Goal: Transaction & Acquisition: Purchase product/service

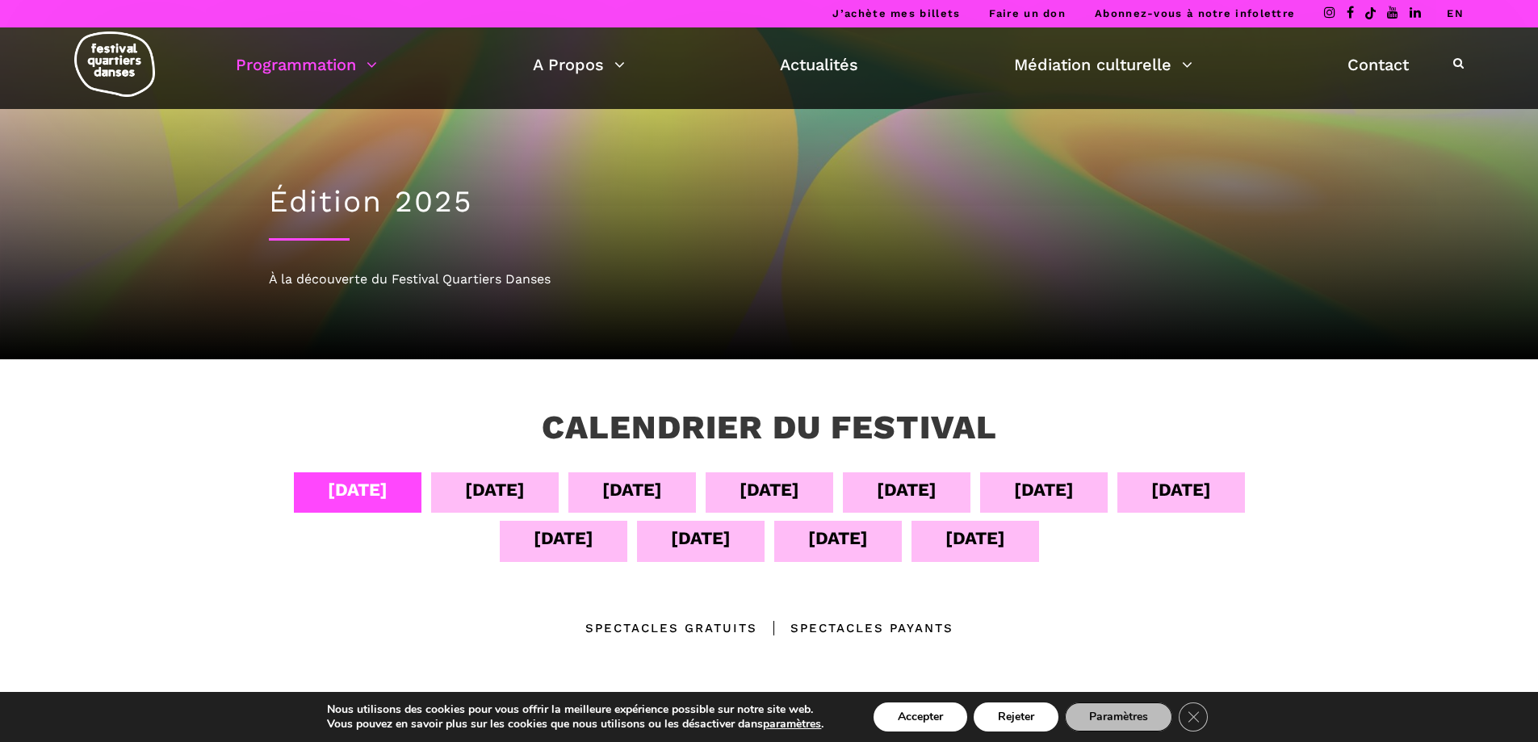
click at [1043, 488] on div "[DATE]" at bounding box center [1044, 490] width 60 height 28
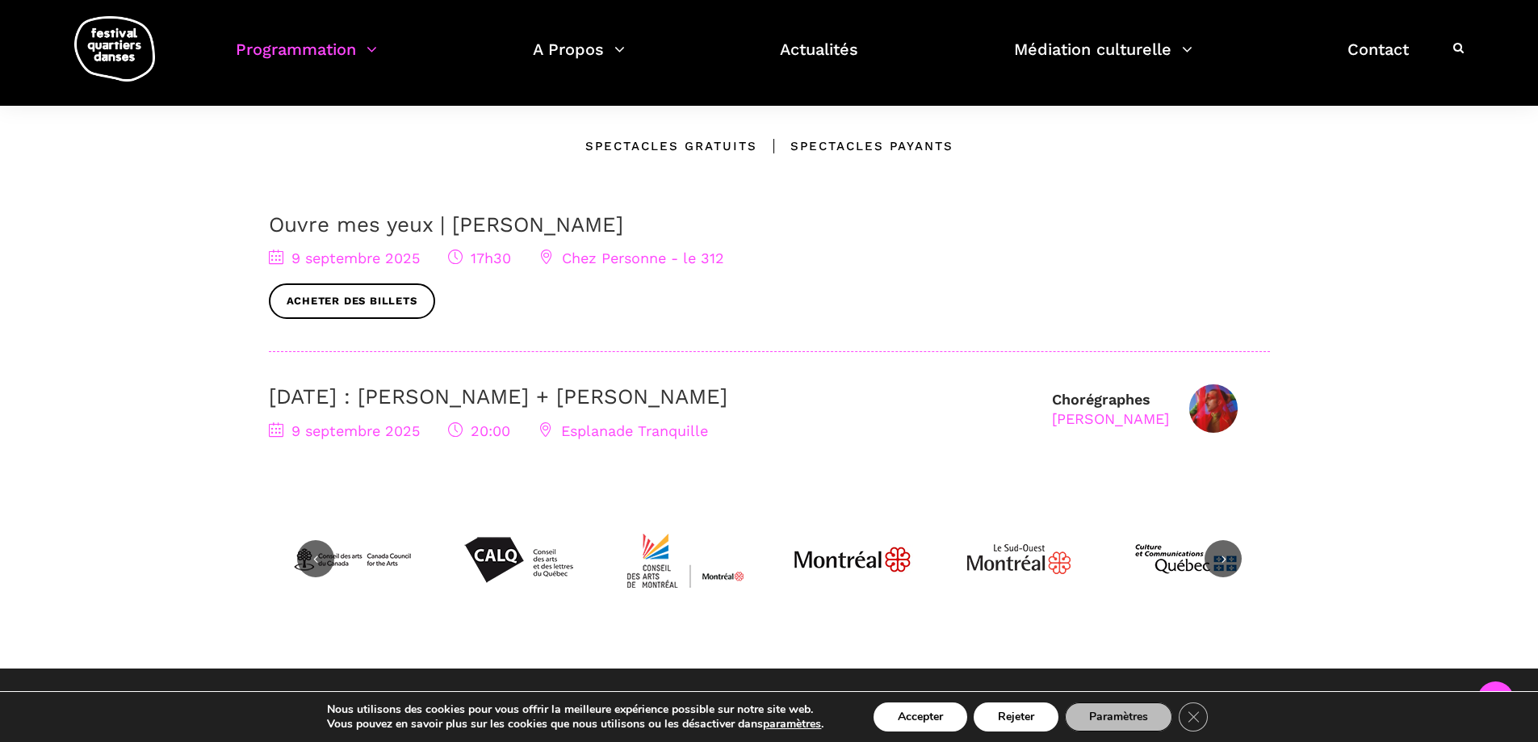
scroll to position [484, 0]
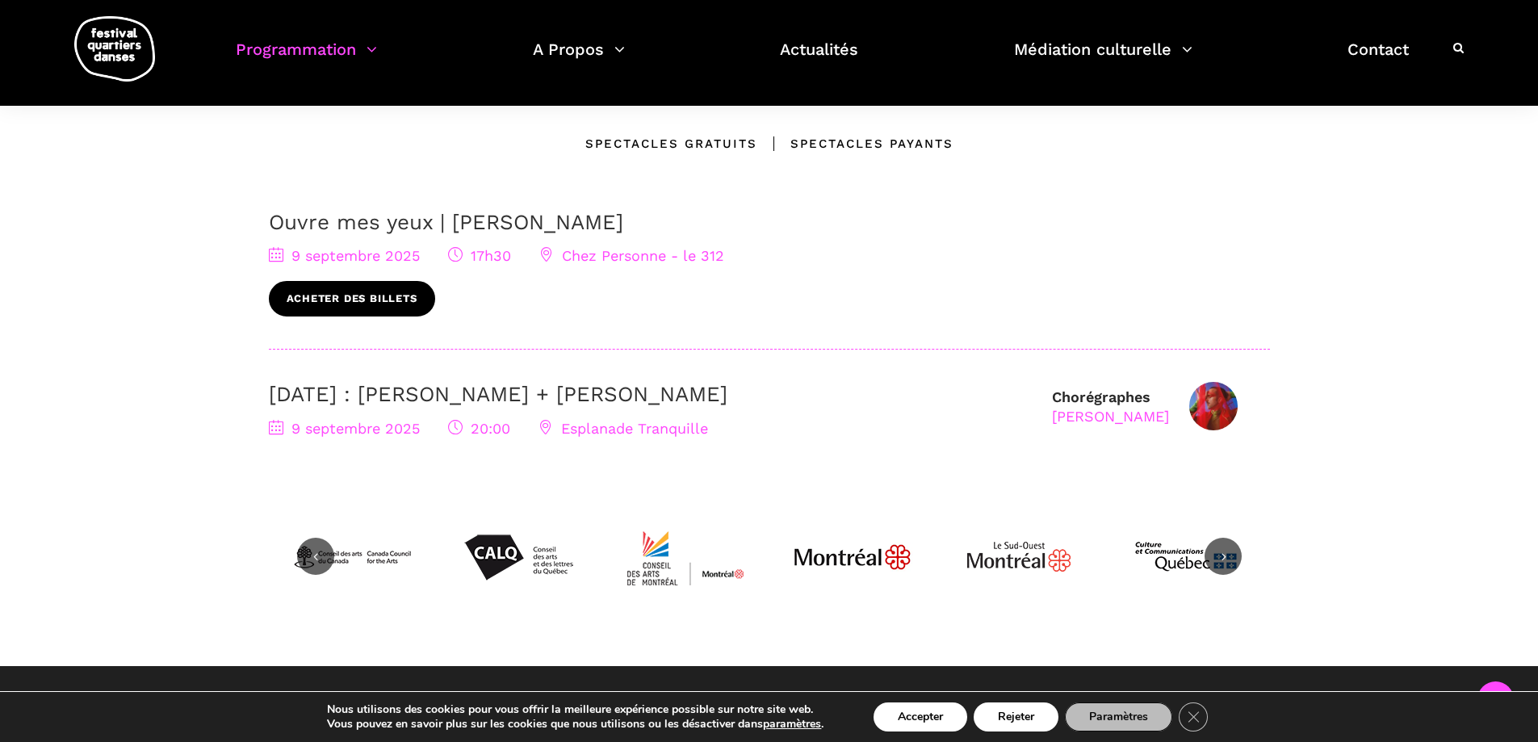
click at [361, 296] on link "Acheter des billets" at bounding box center [352, 299] width 166 height 36
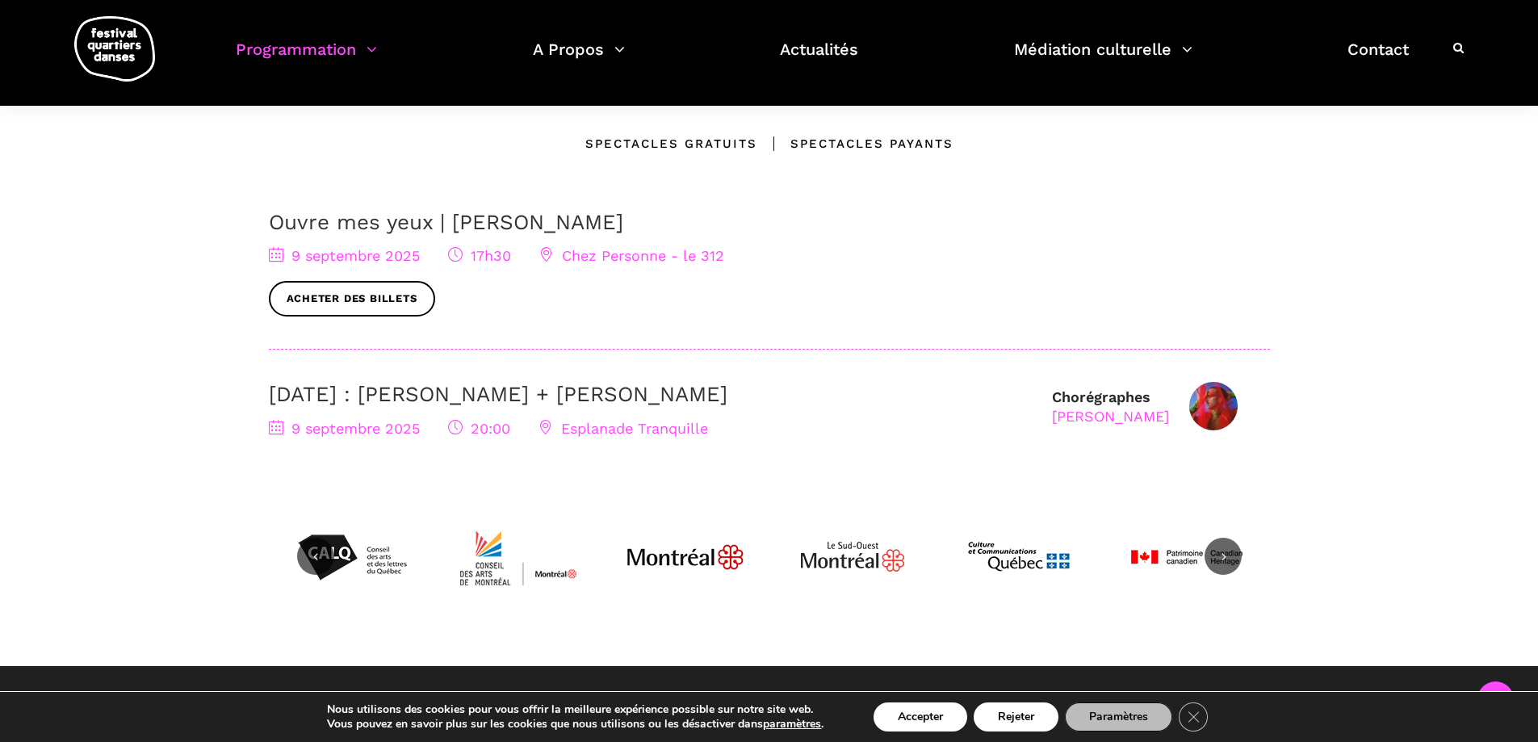
click at [621, 261] on span "Chez Personne - le 312" at bounding box center [631, 255] width 185 height 17
click at [591, 255] on span "Chez Personne - le 312" at bounding box center [631, 255] width 185 height 17
click at [590, 255] on span "Chez Personne - le 312" at bounding box center [631, 255] width 185 height 17
click at [484, 302] on span "Acheter des billets" at bounding box center [769, 299] width 1001 height 36
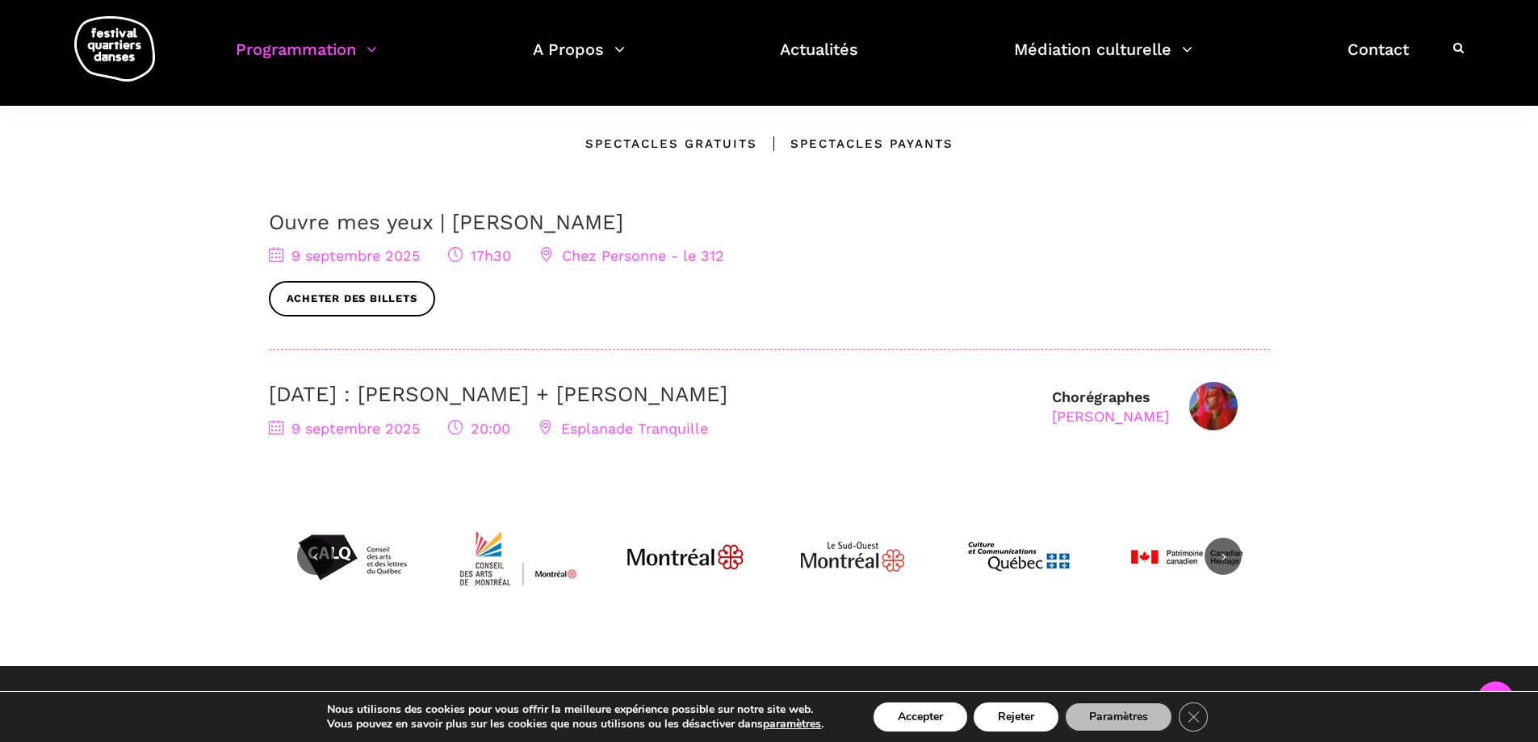
click at [617, 427] on span "Esplanade Tranquille" at bounding box center [624, 428] width 170 height 17
click at [684, 427] on span "Esplanade Tranquille" at bounding box center [624, 428] width 170 height 17
click at [390, 433] on span "9 septembre 2025" at bounding box center [344, 428] width 151 height 17
drag, startPoint x: 390, startPoint y: 432, endPoint x: 512, endPoint y: 443, distance: 122.5
click at [440, 434] on div "[DATE] 20:00 Esplanade Tranquille" at bounding box center [652, 428] width 767 height 23
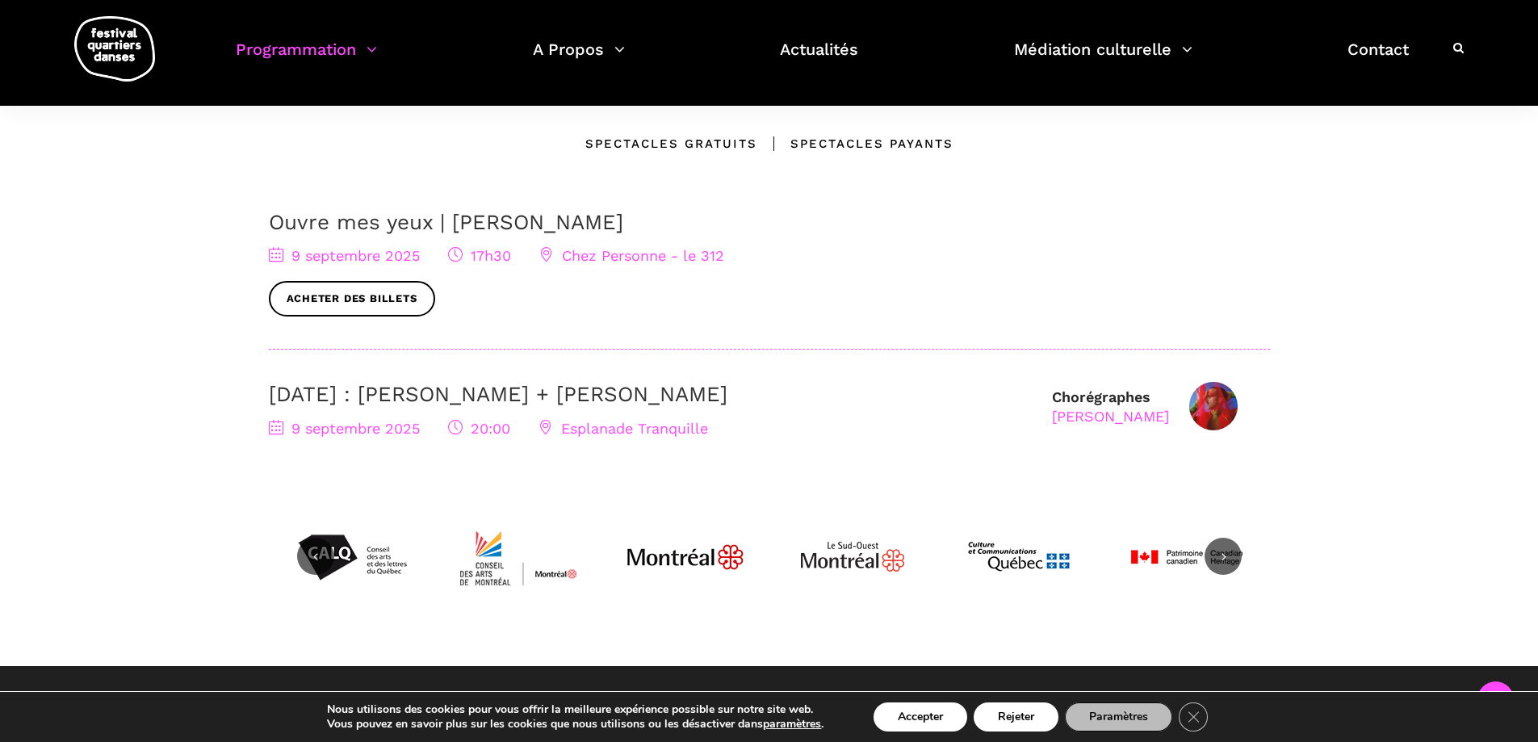
drag, startPoint x: 499, startPoint y: 437, endPoint x: 531, endPoint y: 426, distance: 34.0
click at [499, 434] on div "[DATE] 20:00 Esplanade Tranquille" at bounding box center [652, 428] width 767 height 23
click at [588, 426] on span "Esplanade Tranquille" at bounding box center [624, 428] width 170 height 17
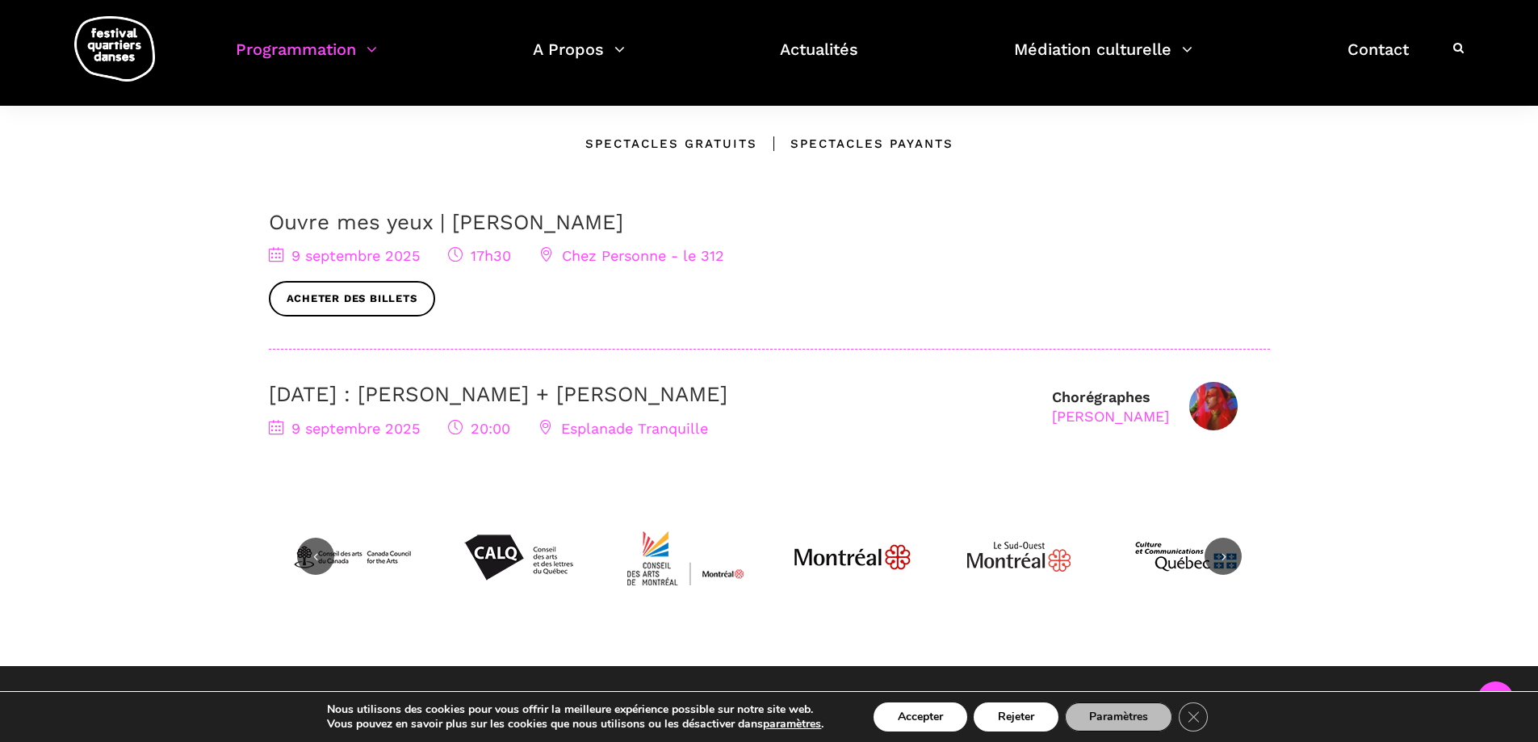
click at [1131, 420] on div "[PERSON_NAME]" at bounding box center [1110, 416] width 117 height 19
drag, startPoint x: 1131, startPoint y: 420, endPoint x: 1050, endPoint y: 427, distance: 81.9
click at [1120, 418] on div "[PERSON_NAME]" at bounding box center [1110, 416] width 117 height 19
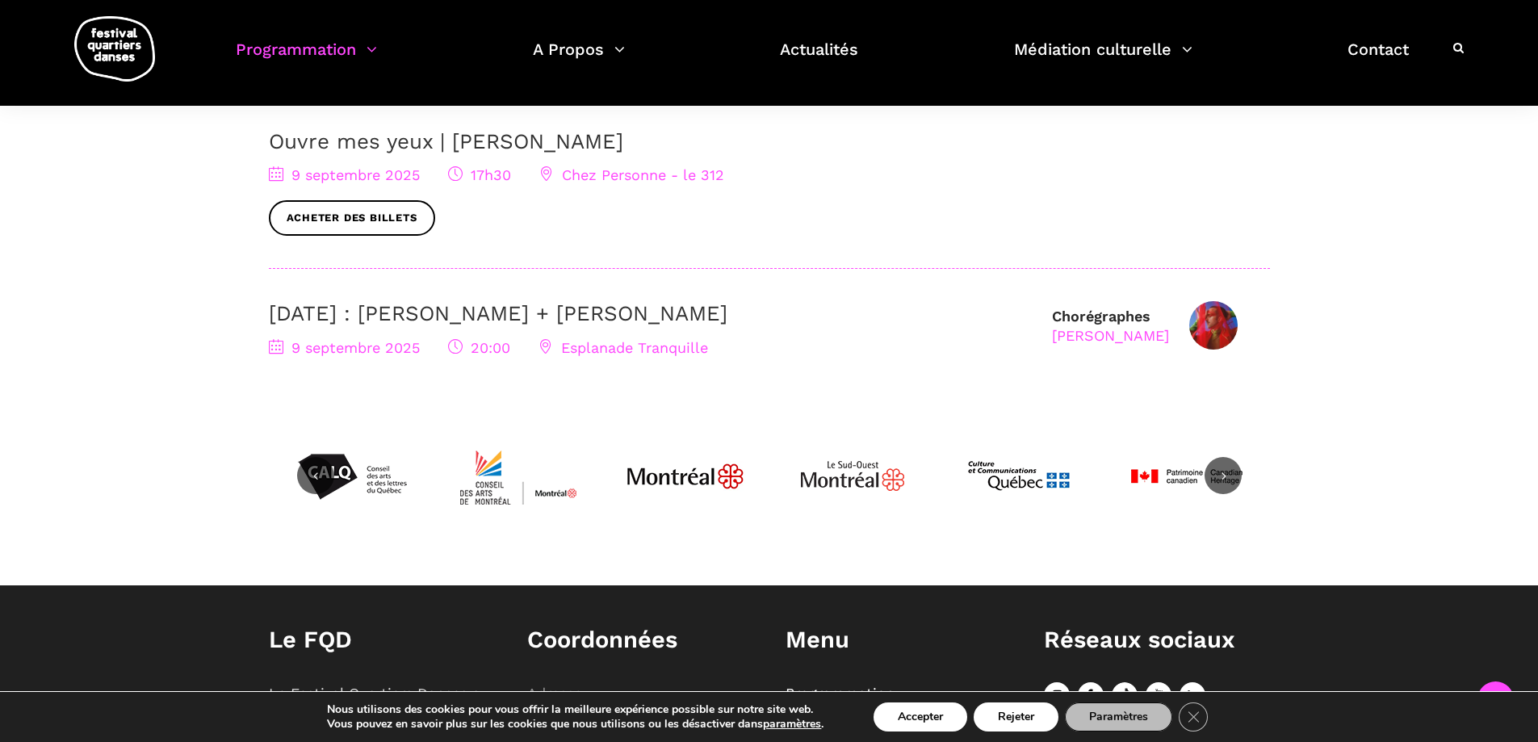
click at [611, 352] on span "Esplanade Tranquille" at bounding box center [624, 347] width 170 height 17
click at [1080, 330] on div "[PERSON_NAME]" at bounding box center [1110, 335] width 117 height 19
drag, startPoint x: 592, startPoint y: 348, endPoint x: 514, endPoint y: 352, distance: 77.6
click at [578, 349] on span "Esplanade Tranquille" at bounding box center [624, 347] width 170 height 17
click at [549, 352] on icon at bounding box center [546, 346] width 15 height 15
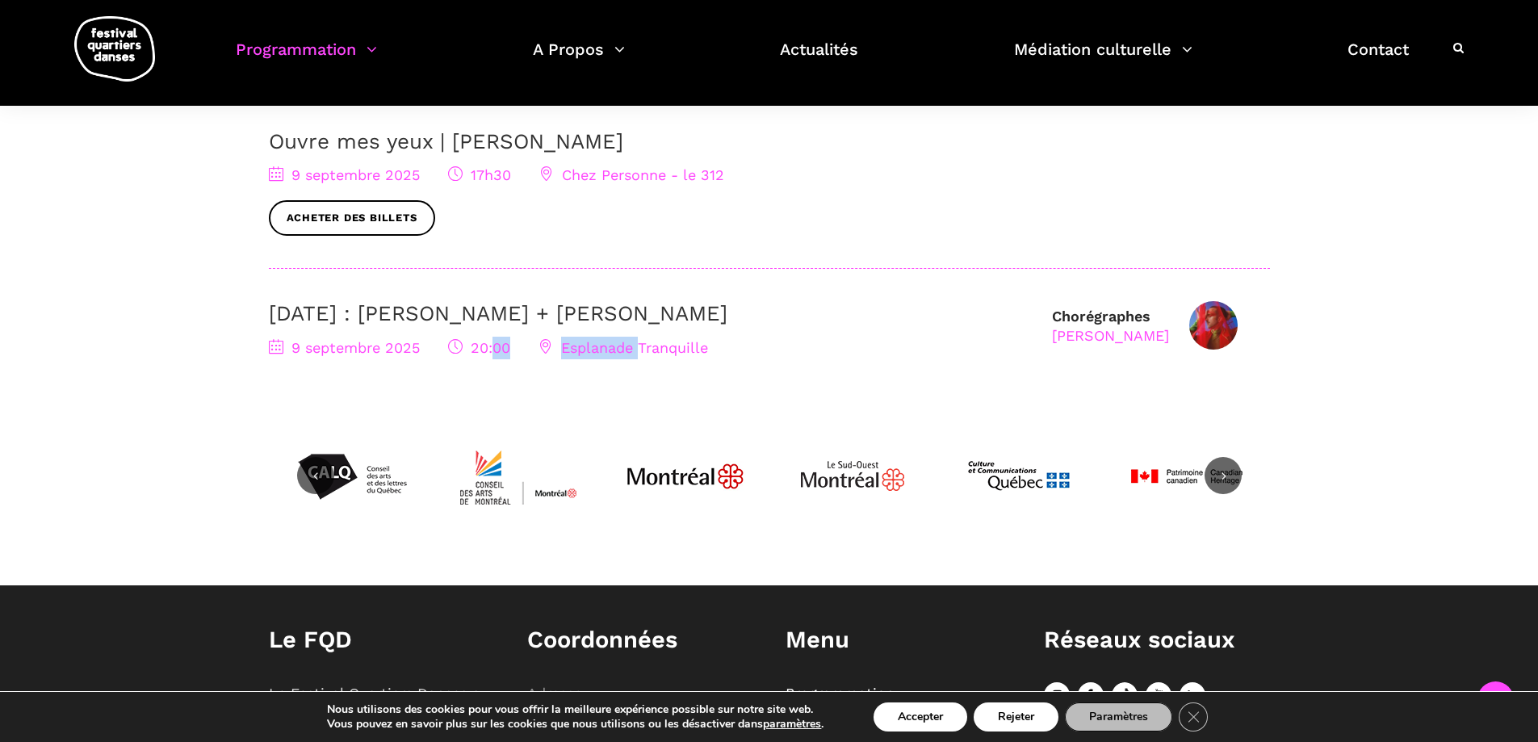
click at [547, 352] on icon at bounding box center [546, 346] width 15 height 15
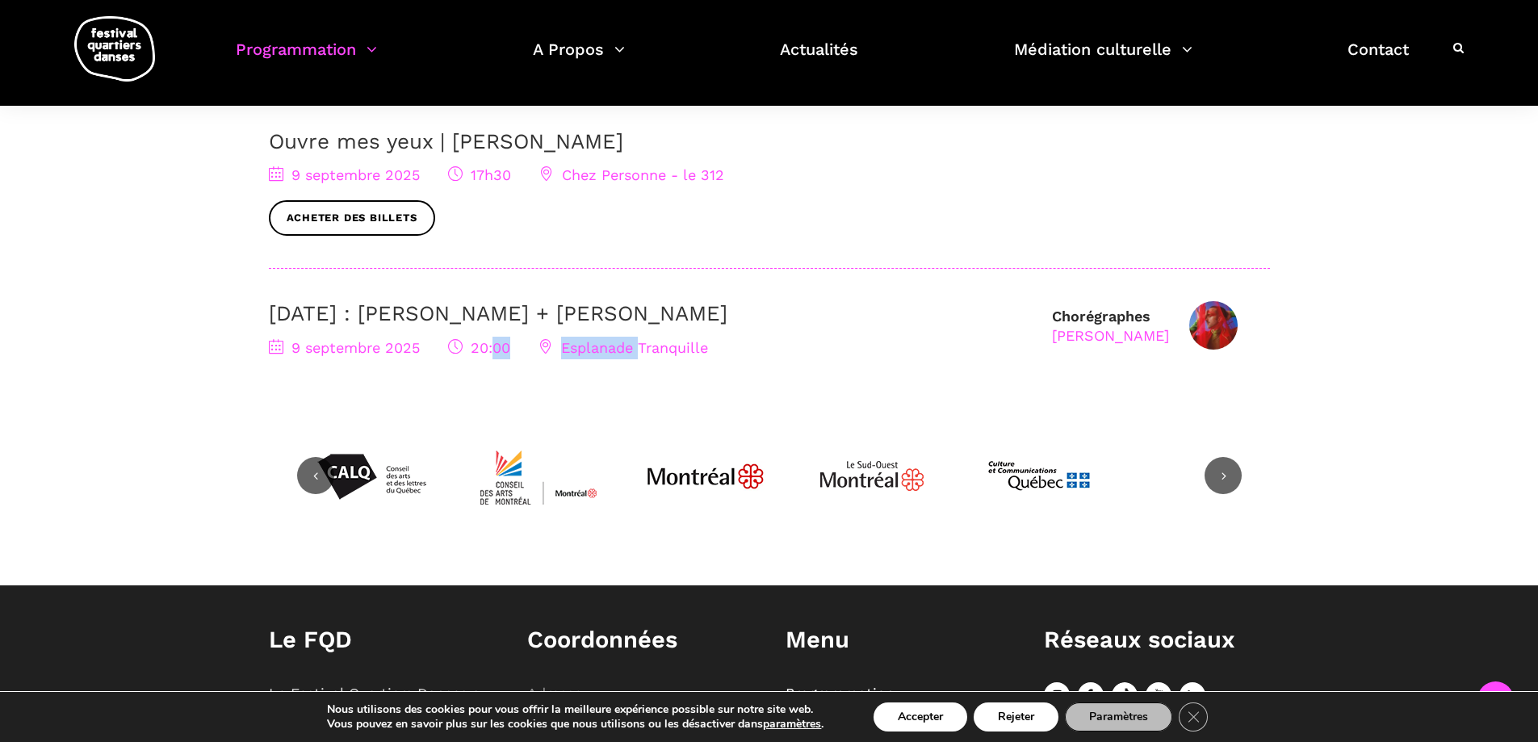
click at [547, 352] on icon at bounding box center [546, 346] width 15 height 15
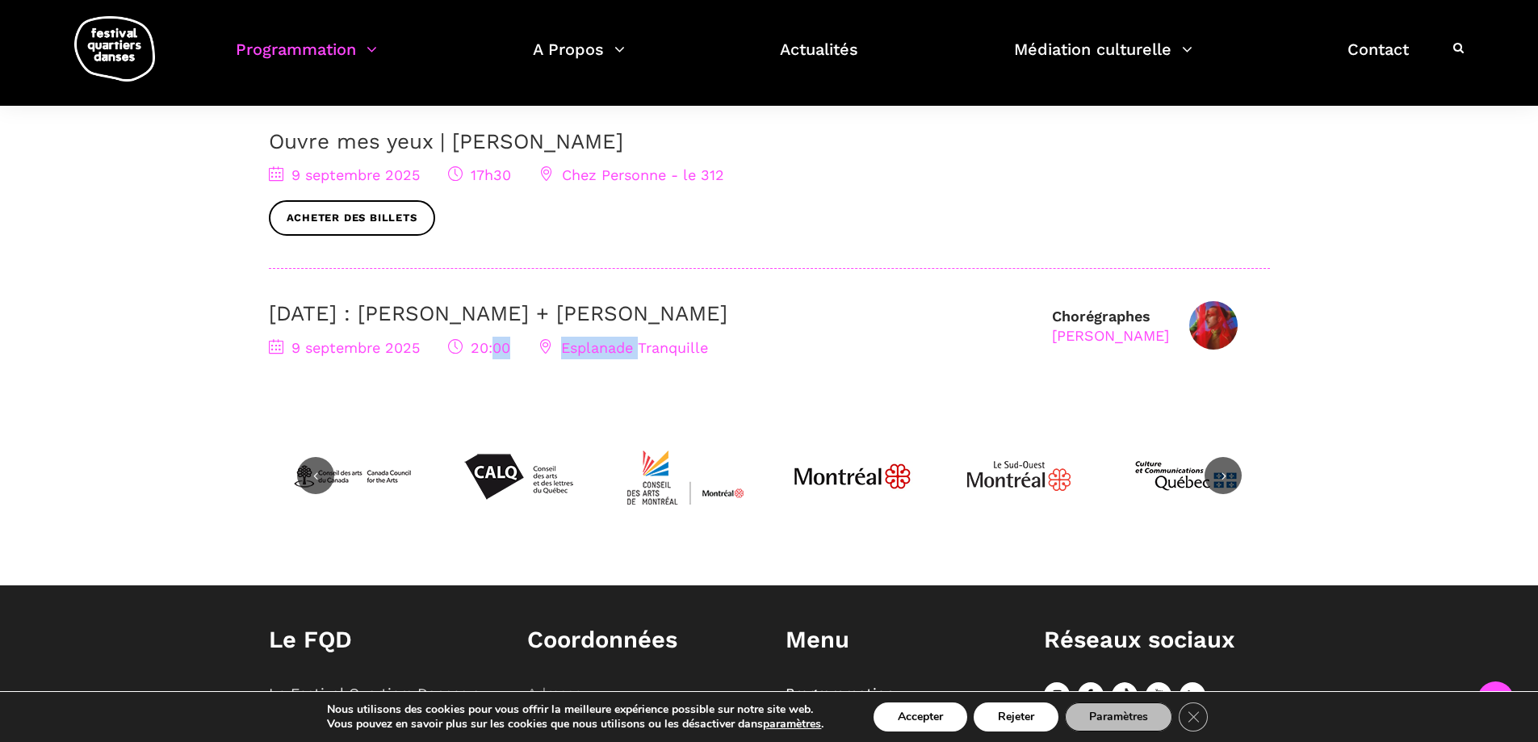
click at [547, 352] on icon at bounding box center [546, 346] width 15 height 15
click at [546, 352] on icon at bounding box center [546, 346] width 15 height 15
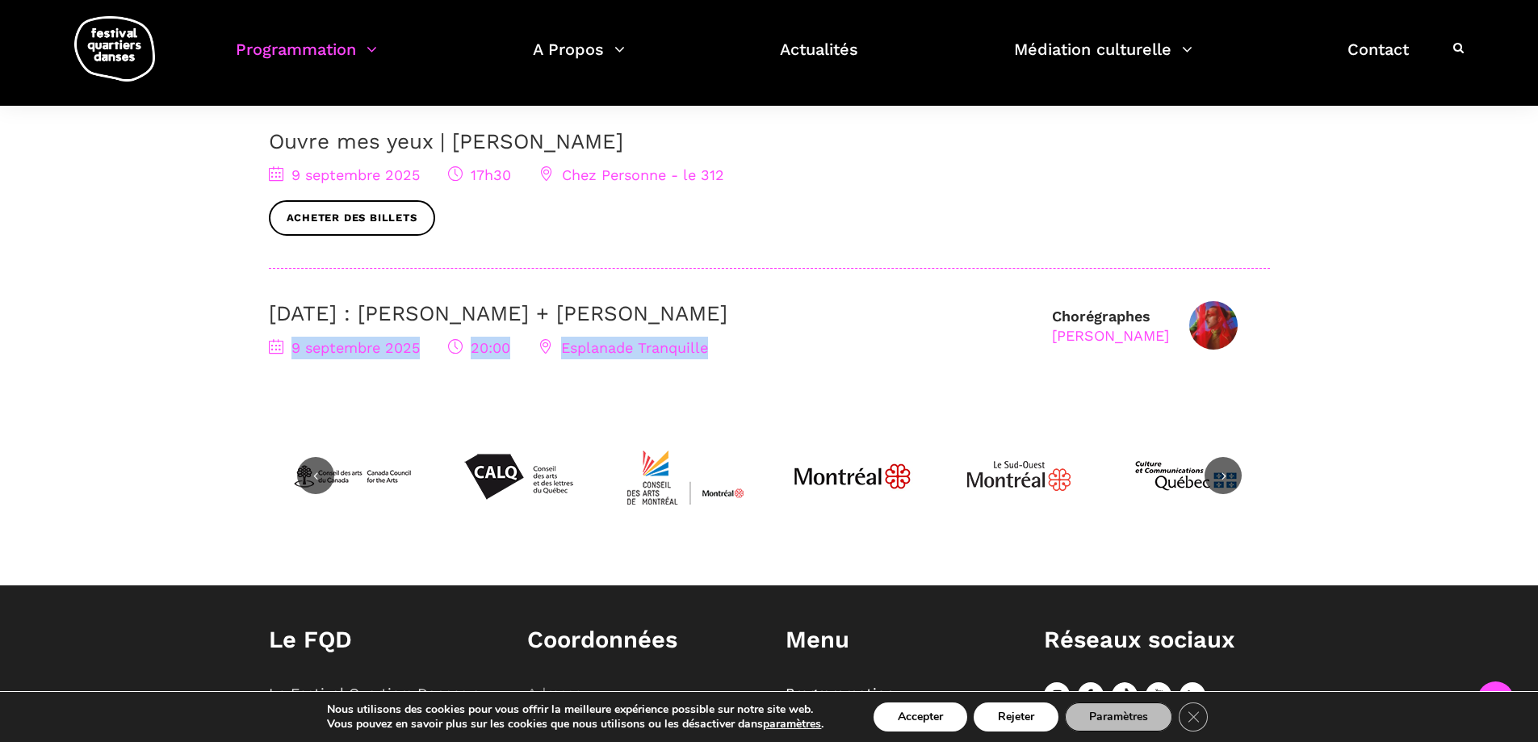
click at [452, 346] on icon at bounding box center [455, 346] width 15 height 15
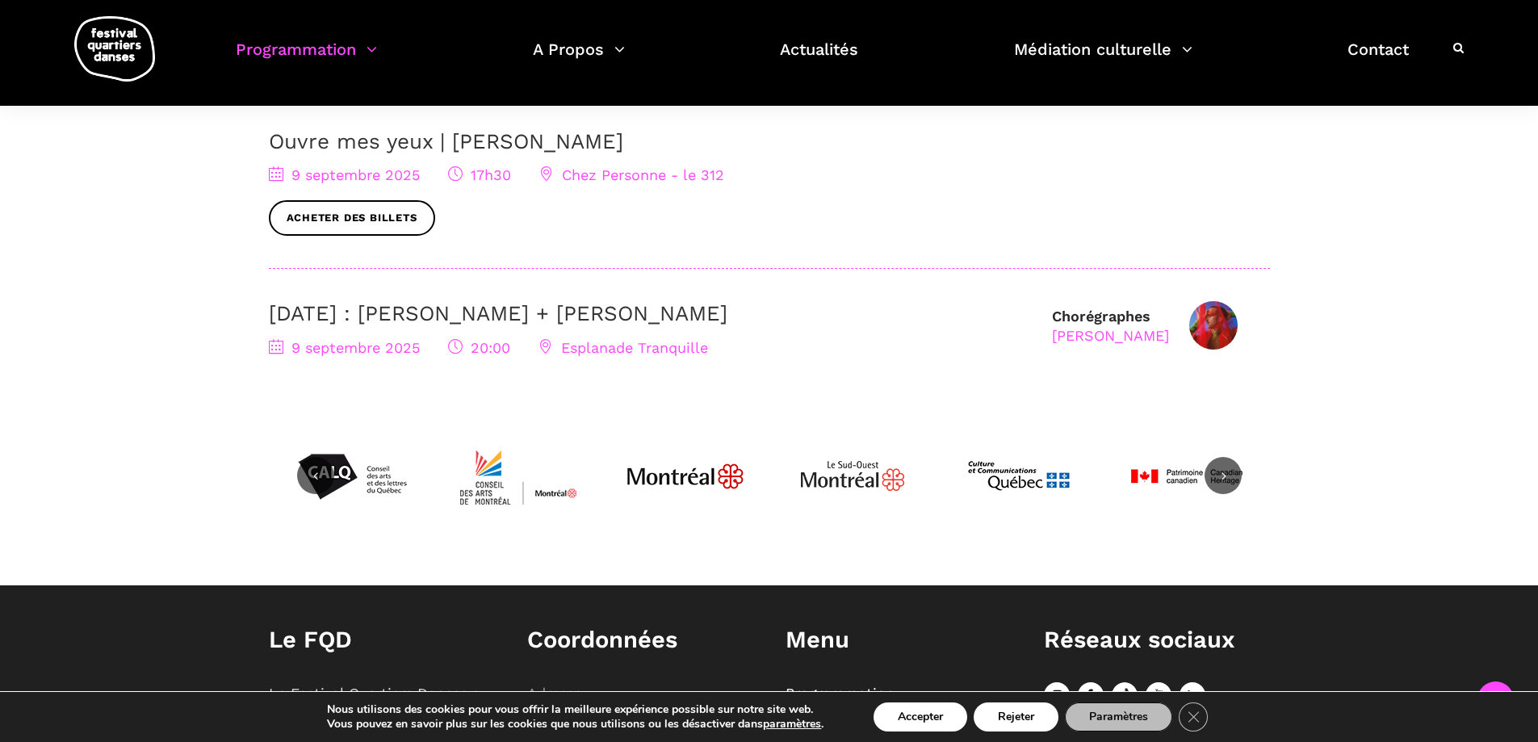
click at [275, 345] on icon at bounding box center [276, 346] width 15 height 15
click at [273, 345] on icon at bounding box center [276, 346] width 15 height 15
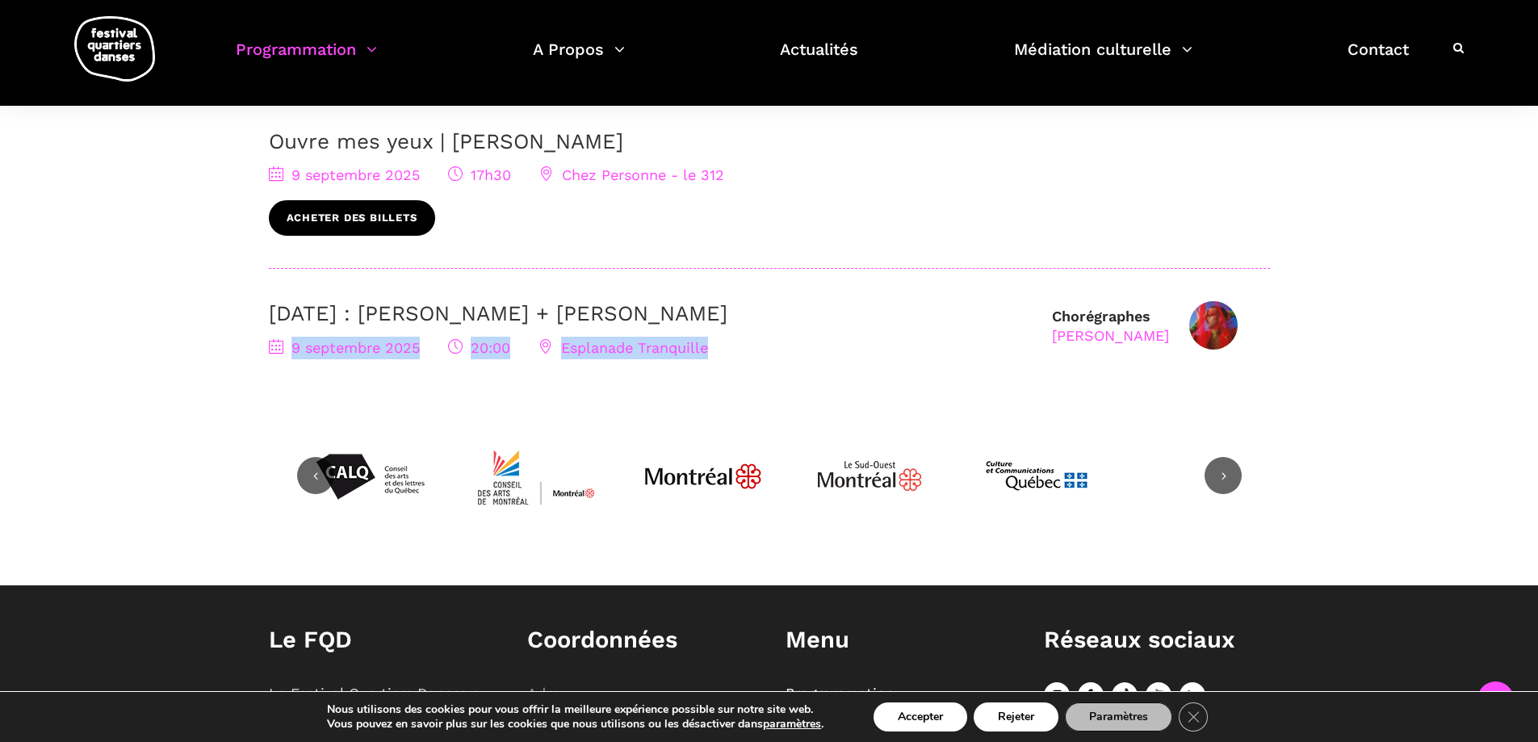
click at [406, 216] on link "Acheter des billets" at bounding box center [352, 218] width 166 height 36
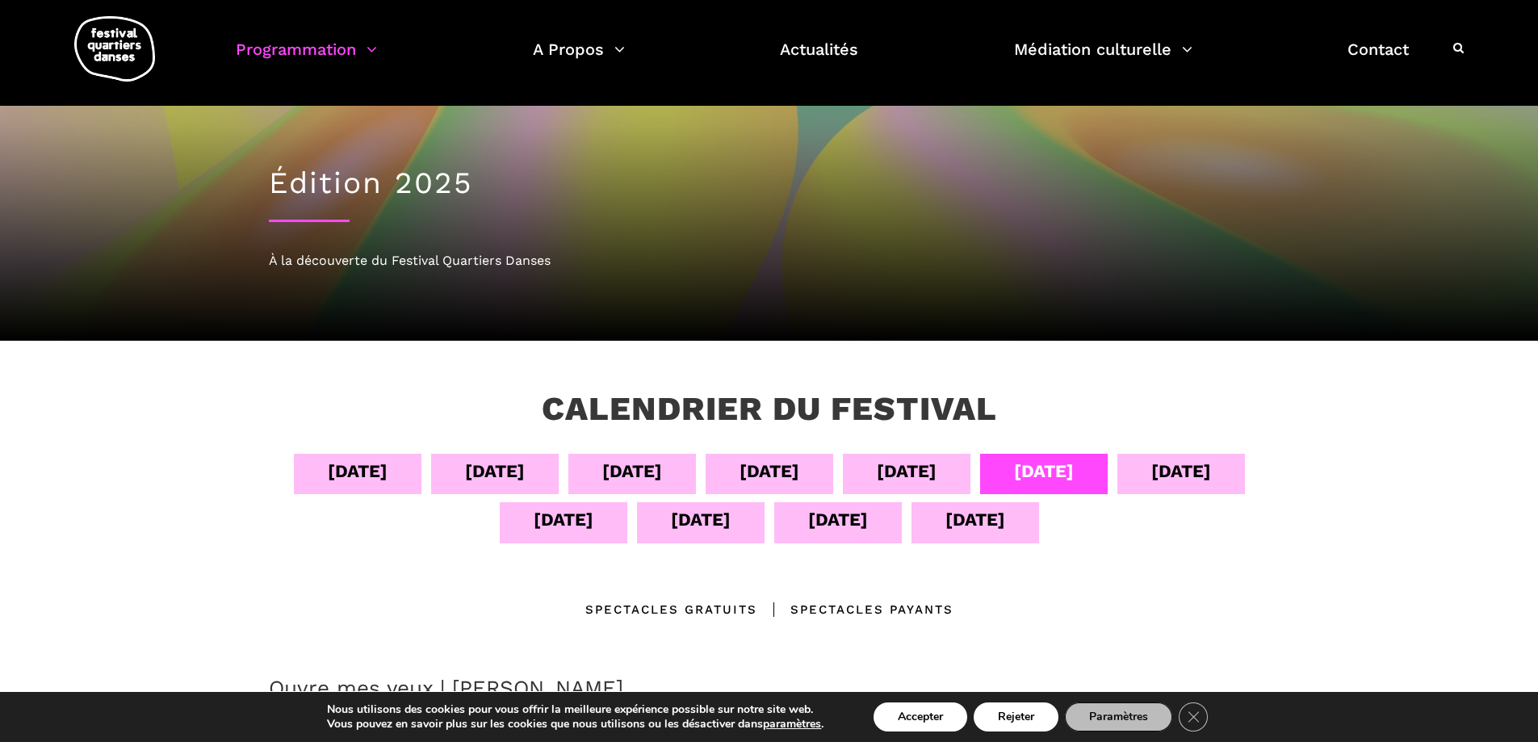
scroll to position [0, 0]
